Goal: Navigation & Orientation: Find specific page/section

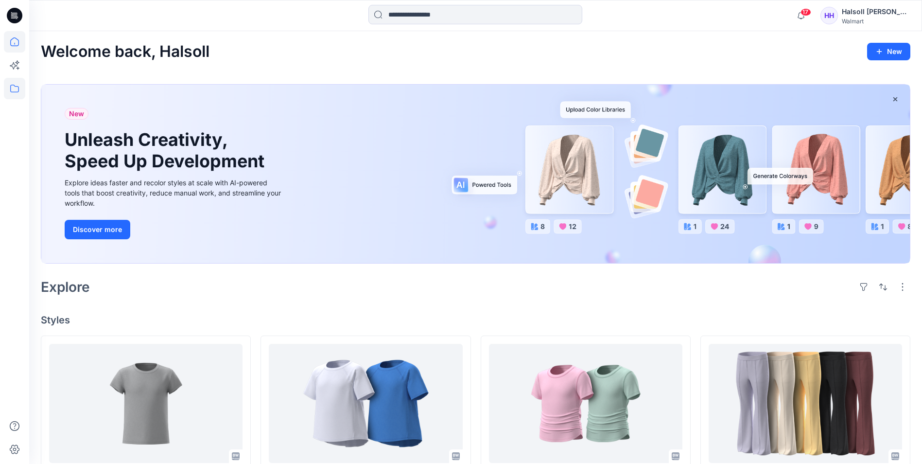
click at [5, 95] on icon at bounding box center [14, 88] width 21 height 21
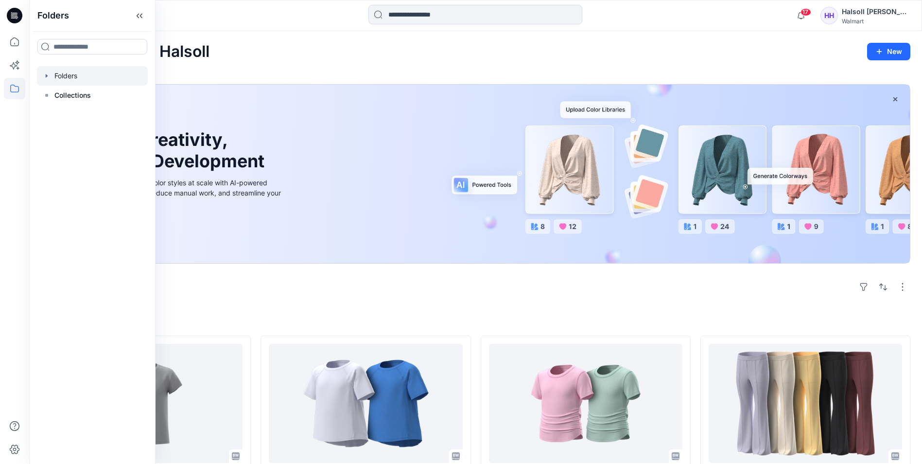
click at [96, 78] on div at bounding box center [92, 75] width 111 height 19
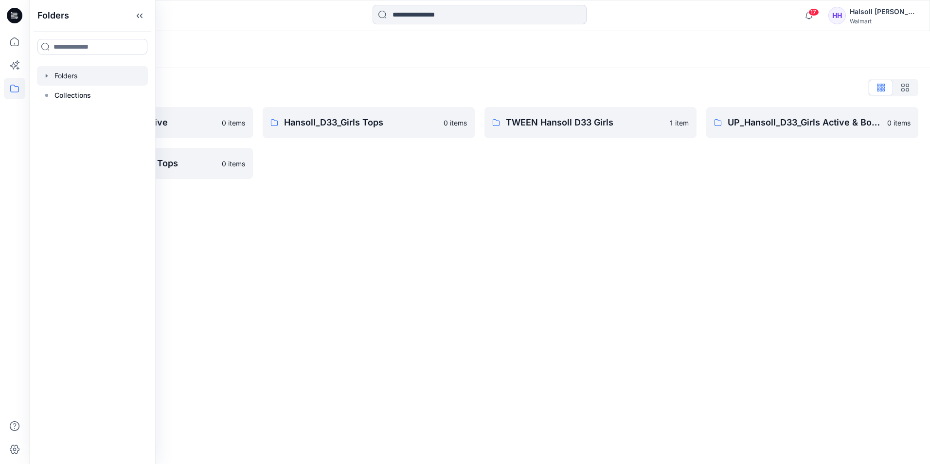
click at [437, 221] on div "Folders Folders List Hansoll_D33_Girls Active 0 items UP_Hansoll_D33_Girls Tops…" at bounding box center [479, 247] width 901 height 433
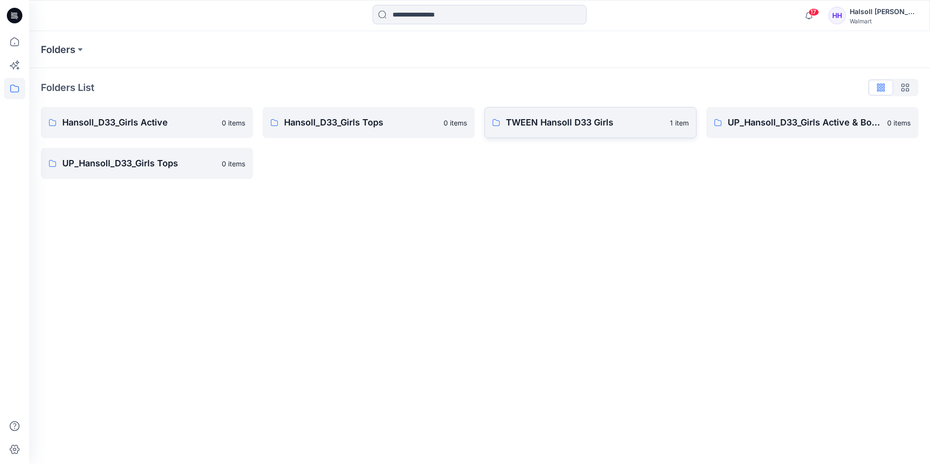
click at [593, 133] on link "TWEEN Hansoll D33 Girls 1 item" at bounding box center [590, 122] width 212 height 31
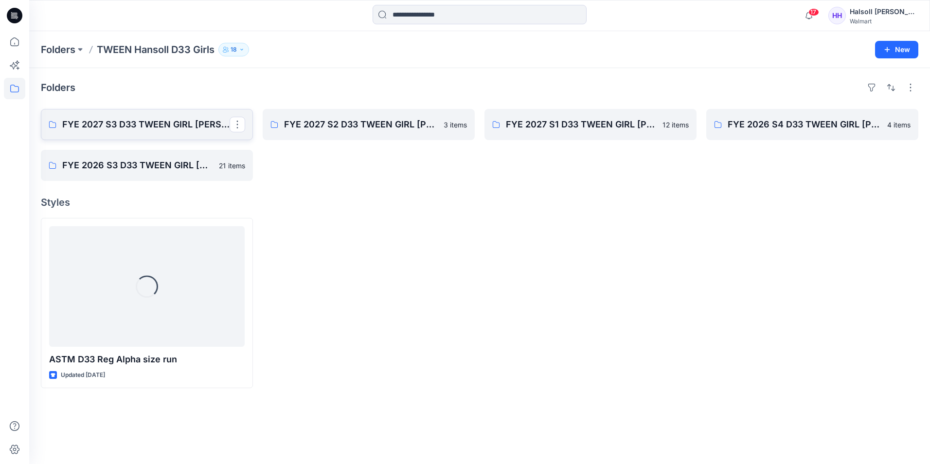
click at [173, 126] on p "FYE 2027 S3 D33 TWEEN GIRL [PERSON_NAME]" at bounding box center [145, 125] width 167 height 14
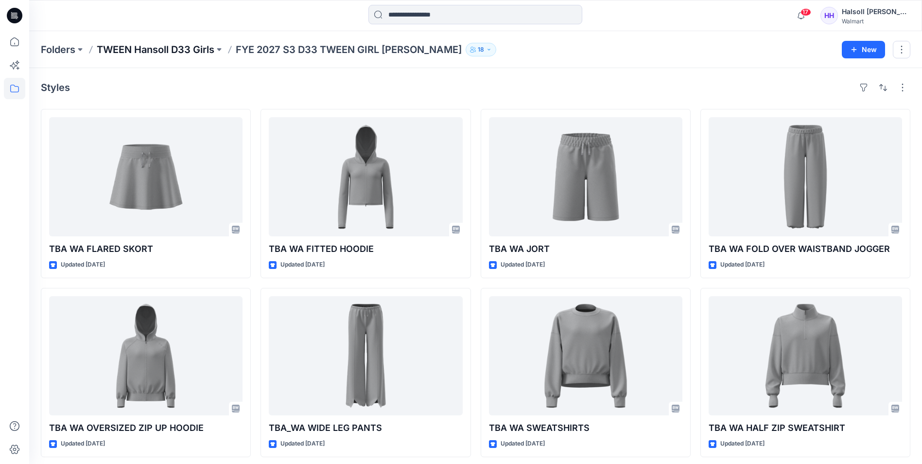
click at [200, 53] on p "TWEEN Hansoll D33 Girls" at bounding box center [156, 50] width 118 height 14
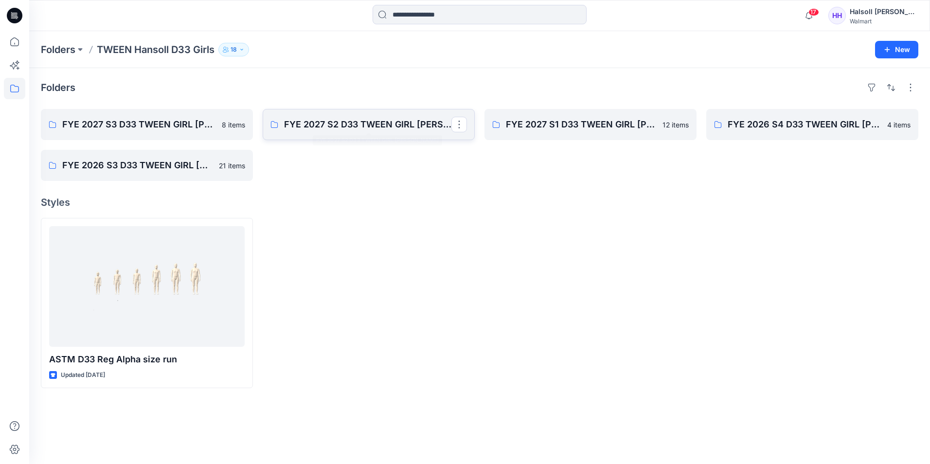
click at [367, 130] on p "FYE 2027 S2 D33 TWEEN GIRL [PERSON_NAME]" at bounding box center [367, 125] width 167 height 14
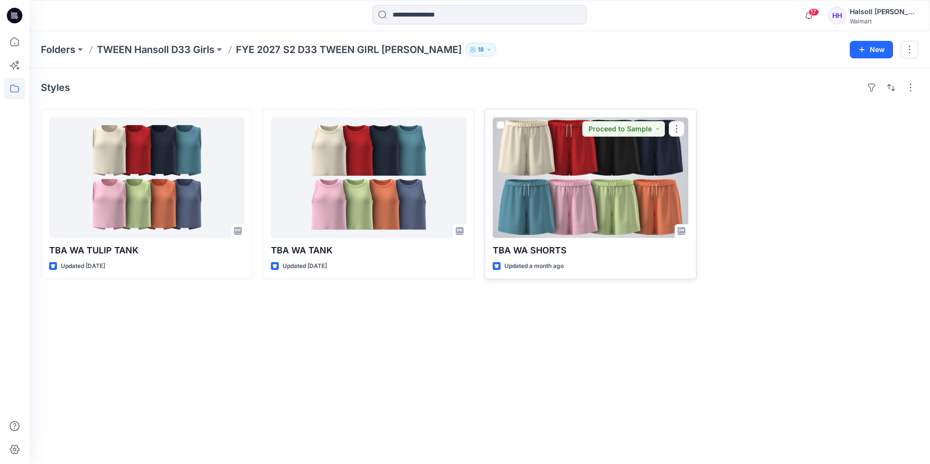
click at [584, 188] on div at bounding box center [590, 177] width 195 height 121
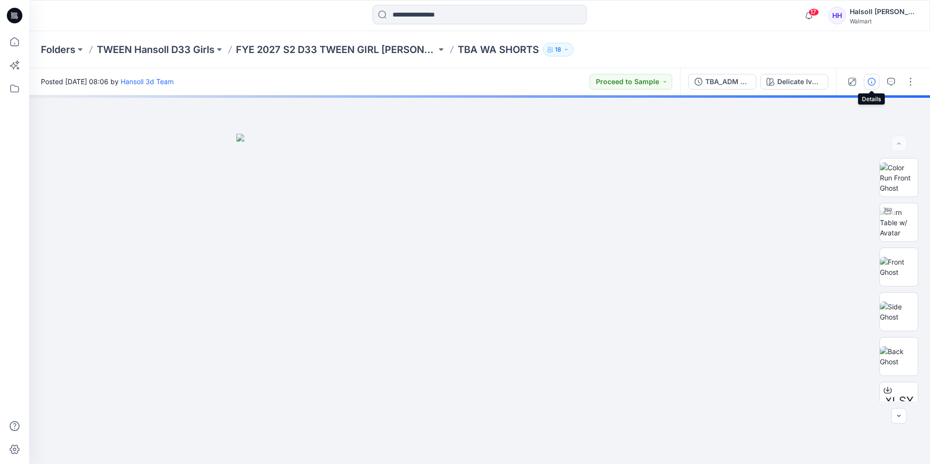
click at [868, 87] on button "button" at bounding box center [872, 82] width 16 height 16
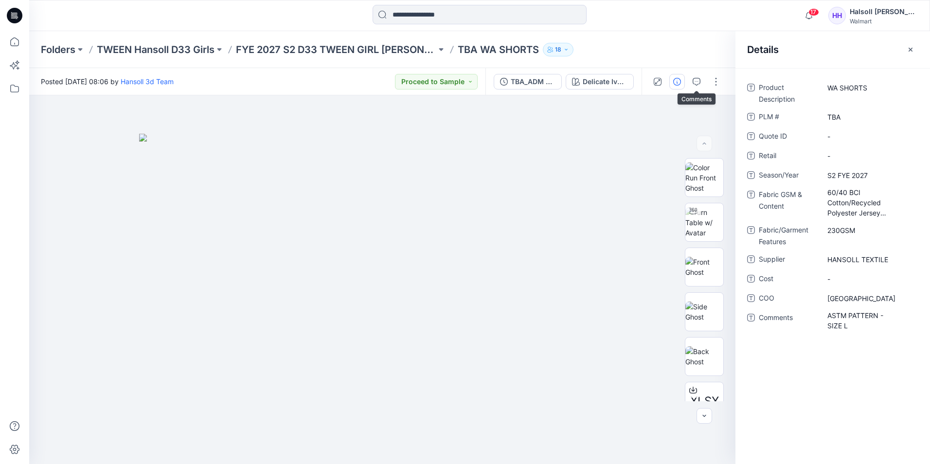
click at [686, 81] on div at bounding box center [686, 81] width 90 height 27
click at [683, 81] on button "button" at bounding box center [677, 82] width 16 height 16
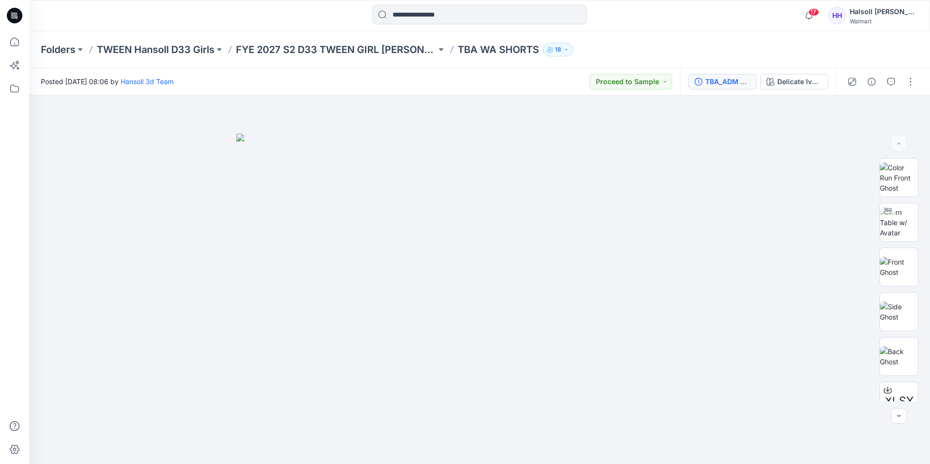
click at [744, 82] on div "TBA_ADM FC WA SHORTS_ASTM_REV1" at bounding box center [727, 81] width 45 height 11
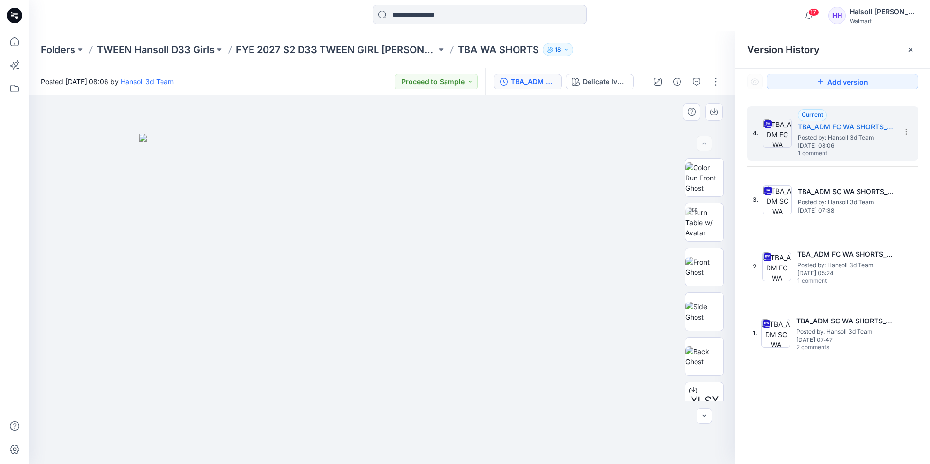
click at [572, 429] on div at bounding box center [382, 279] width 706 height 369
click at [704, 180] on img at bounding box center [704, 177] width 38 height 31
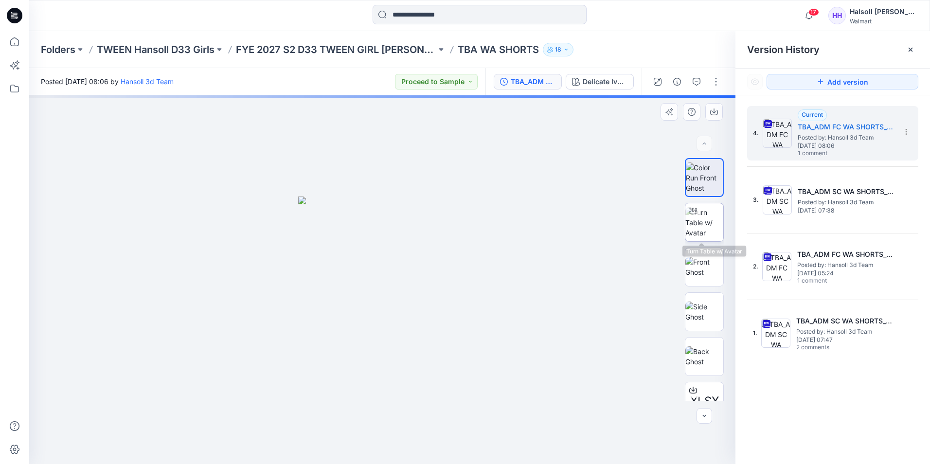
click at [703, 225] on img at bounding box center [704, 222] width 38 height 31
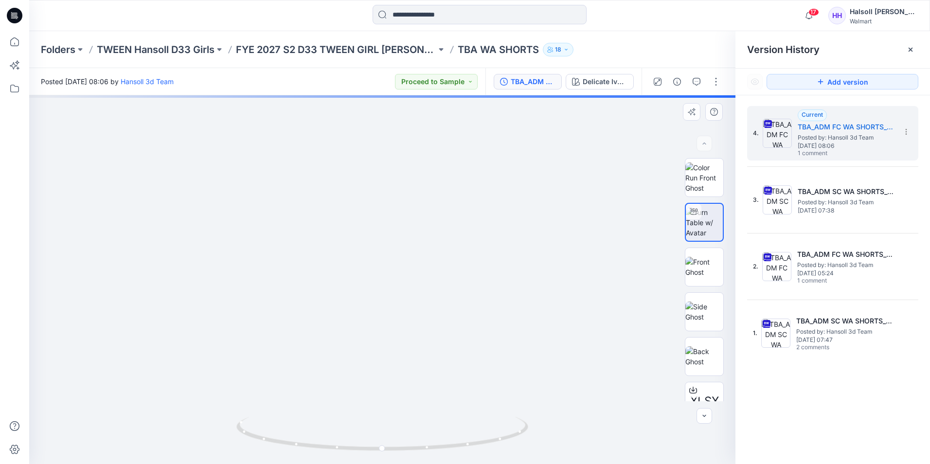
drag, startPoint x: 418, startPoint y: 331, endPoint x: 432, endPoint y: 259, distance: 73.2
